Goal: Information Seeking & Learning: Learn about a topic

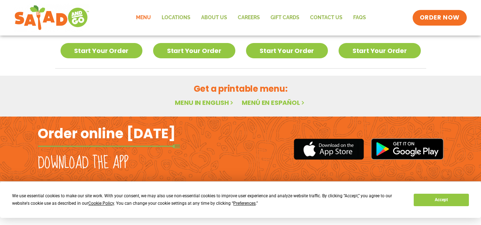
scroll to position [481, 0]
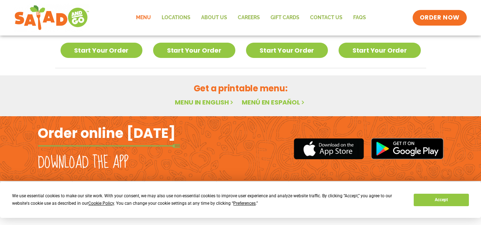
click at [201, 101] on link "Menu in English" at bounding box center [205, 102] width 60 height 9
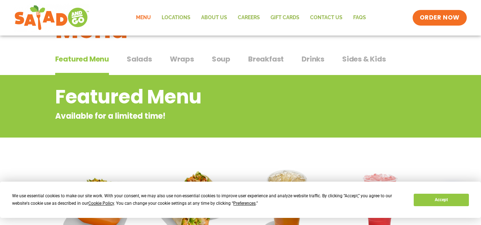
scroll to position [25, 0]
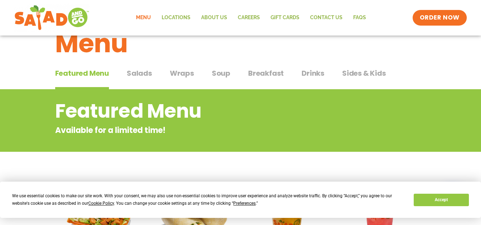
click at [139, 75] on span "Salads" at bounding box center [139, 73] width 25 height 11
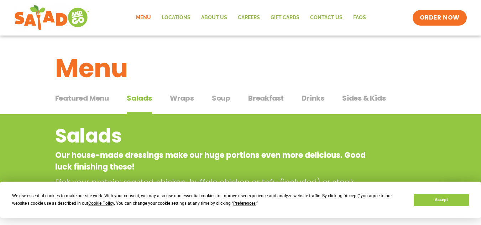
click at [84, 98] on span "Featured Menu" at bounding box center [82, 98] width 54 height 11
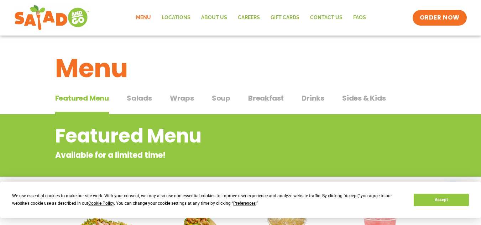
click at [137, 99] on span "Salads" at bounding box center [139, 98] width 25 height 11
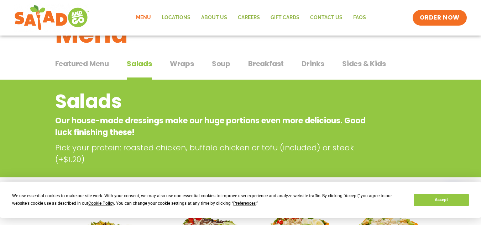
scroll to position [28, 0]
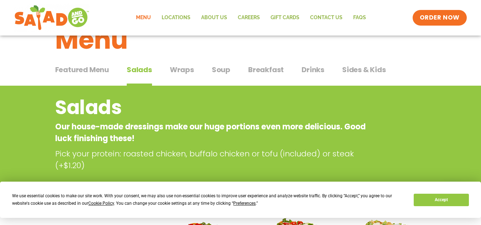
click at [307, 68] on span "Drinks" at bounding box center [313, 69] width 23 height 11
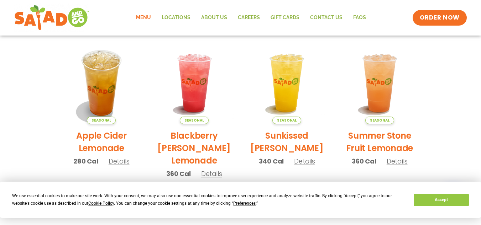
scroll to position [185, 0]
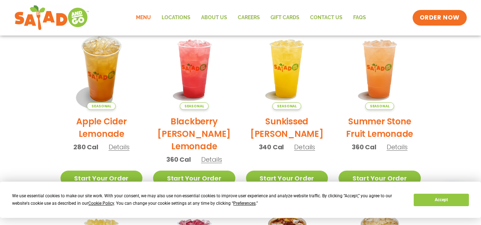
click at [280, 122] on h2 "Sunkissed [PERSON_NAME]" at bounding box center [287, 127] width 82 height 25
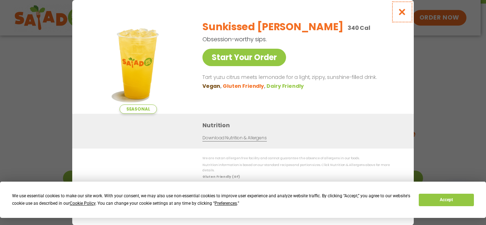
click at [401, 15] on icon "Close modal" at bounding box center [402, 11] width 9 height 7
